Goal: Task Accomplishment & Management: Manage account settings

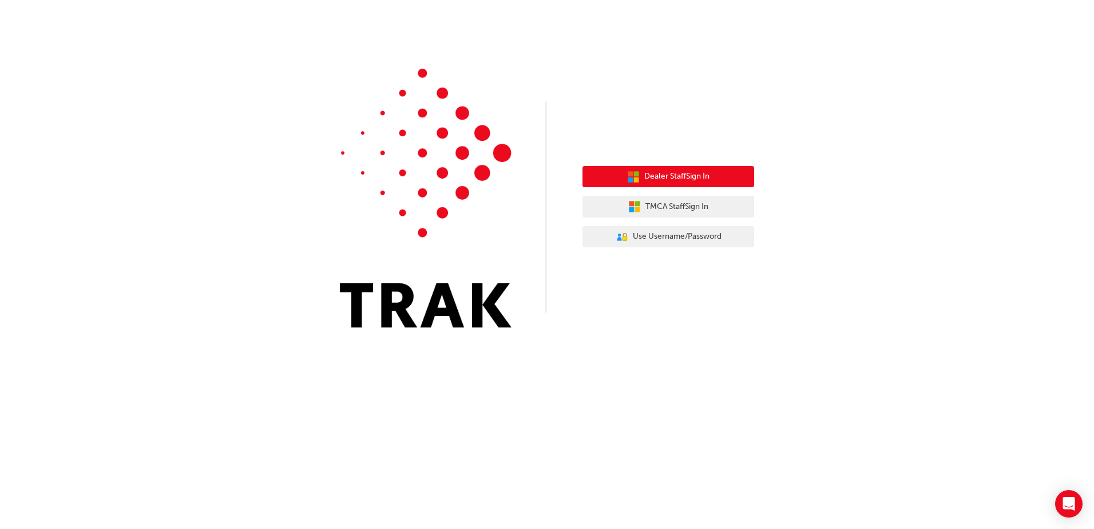
click at [696, 175] on span "Dealer Staff Sign In" at bounding box center [676, 176] width 65 height 13
click at [686, 180] on span "Dealer Staff Sign In" at bounding box center [676, 176] width 65 height 13
click at [699, 176] on span "Dealer Staff Sign In" at bounding box center [676, 176] width 65 height 13
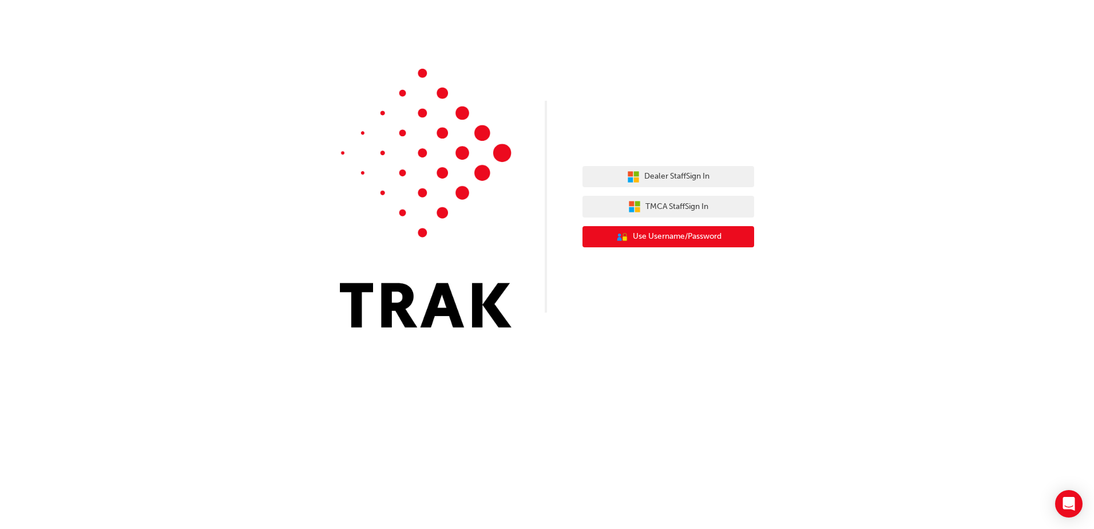
click at [684, 240] on span "Use Username/Password" at bounding box center [677, 236] width 89 height 13
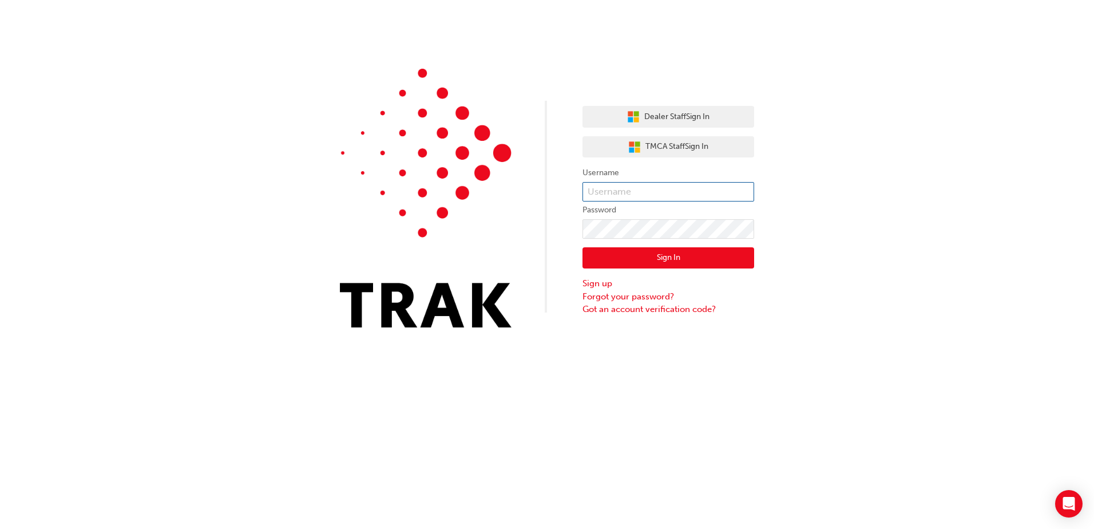
click at [615, 184] on input "text" at bounding box center [668, 191] width 172 height 19
type input "angus.davies"
click at [637, 296] on link "Forgot your password?" at bounding box center [668, 296] width 172 height 13
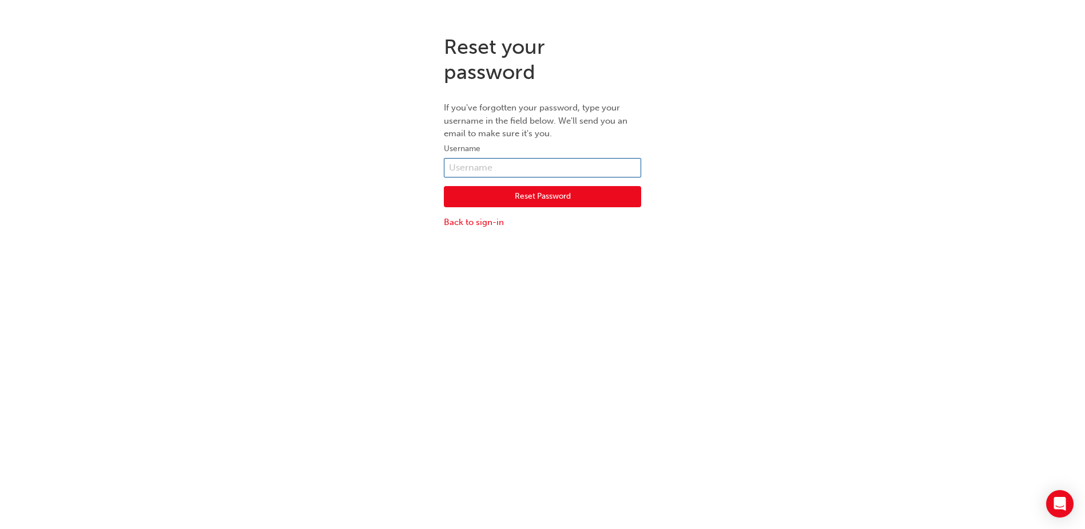
click at [504, 169] on input "text" at bounding box center [542, 167] width 197 height 19
type input "angus.davies"
click at [591, 199] on button "Reset Password" at bounding box center [542, 197] width 197 height 22
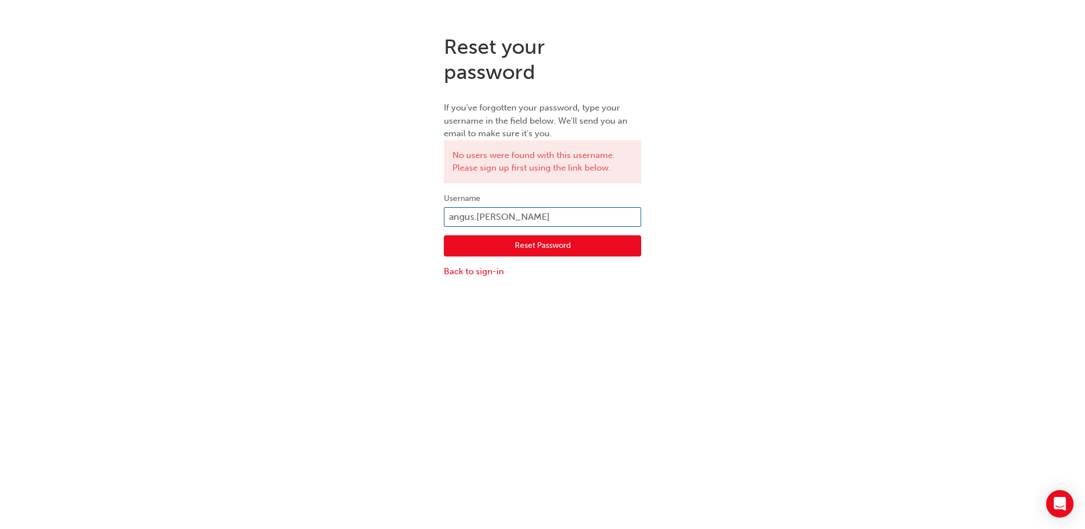
click at [549, 215] on input "angus.davies" at bounding box center [542, 216] width 197 height 19
click at [466, 263] on div "Reset Password Back to sign-in" at bounding box center [542, 252] width 197 height 51
click at [470, 269] on link "Back to sign-in" at bounding box center [542, 271] width 197 height 13
